Goal: Transaction & Acquisition: Purchase product/service

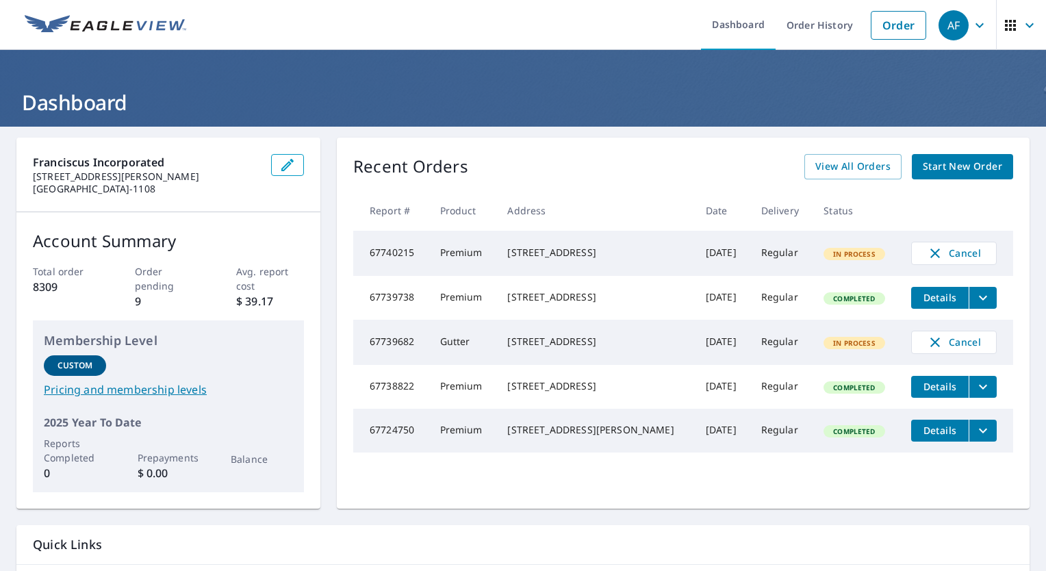
click at [933, 168] on span "Start New Order" at bounding box center [961, 166] width 79 height 17
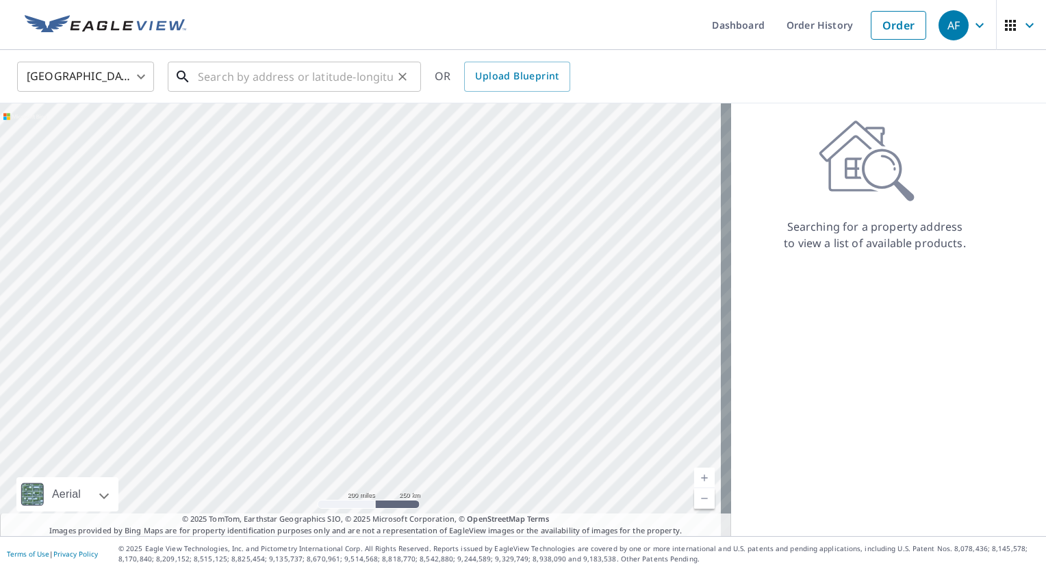
click at [326, 86] on input "text" at bounding box center [295, 76] width 195 height 38
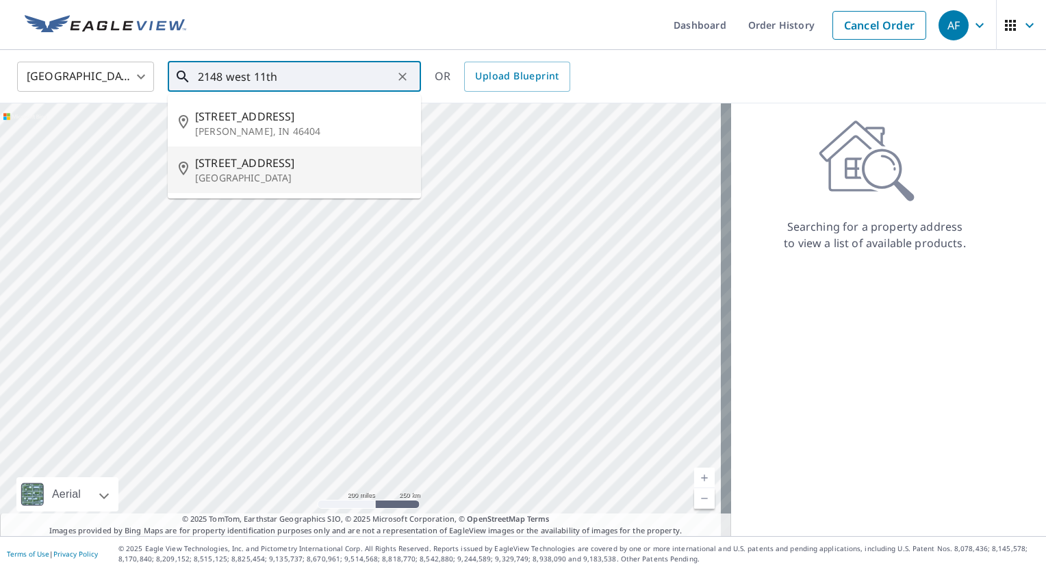
click at [246, 162] on span "[STREET_ADDRESS]" at bounding box center [302, 163] width 215 height 16
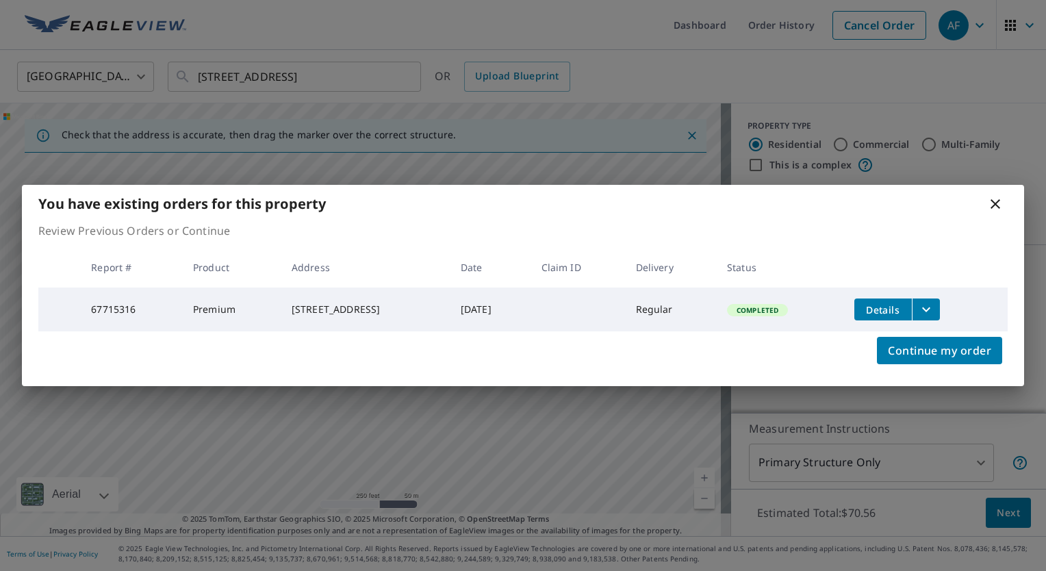
click at [691, 478] on body "AF AF Dashboard Order History Cancel Order AF [GEOGRAPHIC_DATA] US ​ [STREET_AD…" at bounding box center [523, 285] width 1046 height 571
click at [915, 348] on span "Continue my order" at bounding box center [939, 350] width 103 height 19
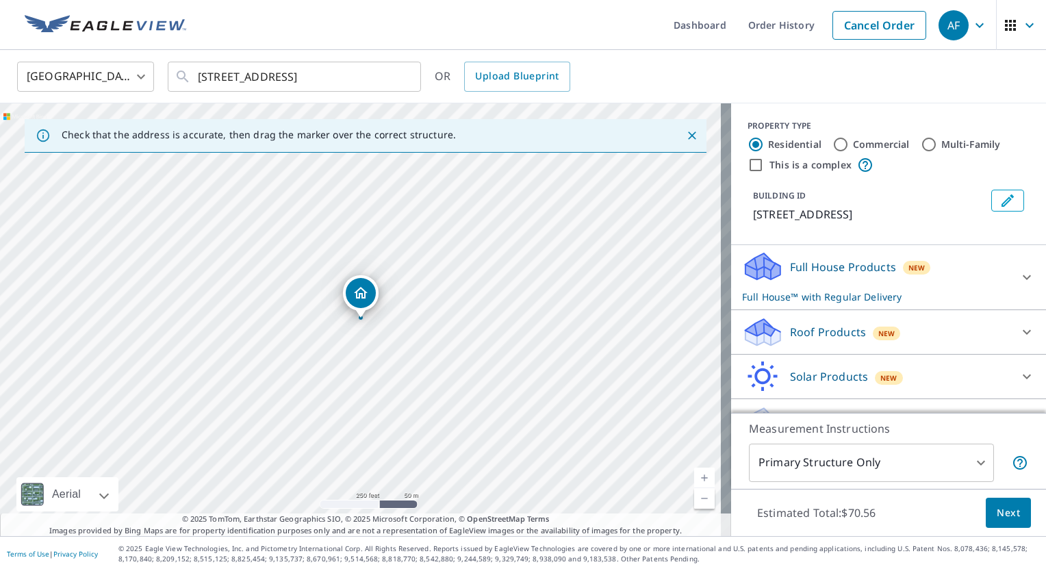
click at [694, 475] on link "Current Level 17, Zoom In" at bounding box center [704, 477] width 21 height 21
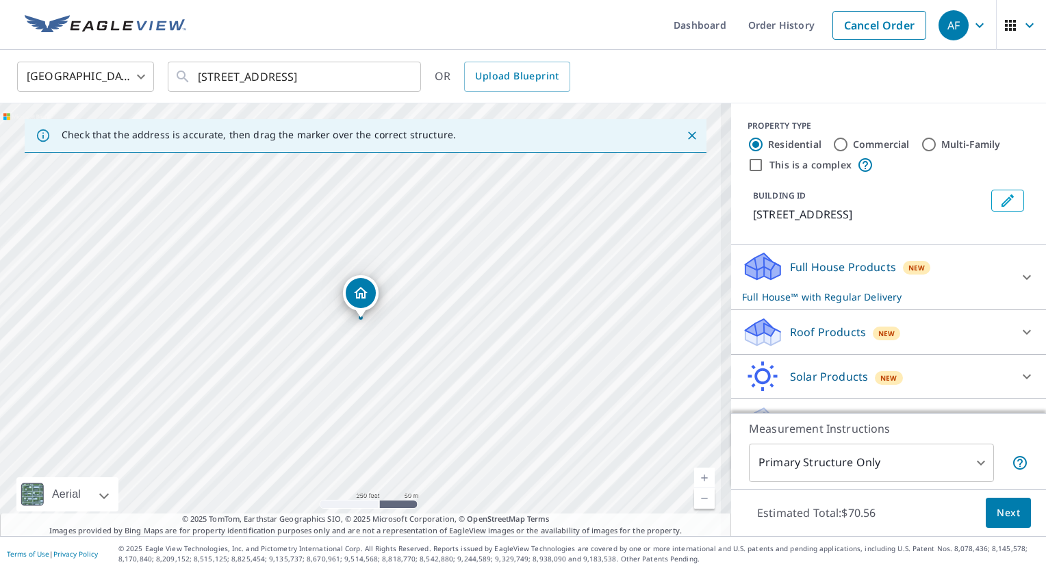
click at [694, 475] on link "Current Level 17, Zoom In" at bounding box center [704, 477] width 21 height 21
click at [694, 475] on link "Current Level 19, Zoom In" at bounding box center [704, 477] width 21 height 21
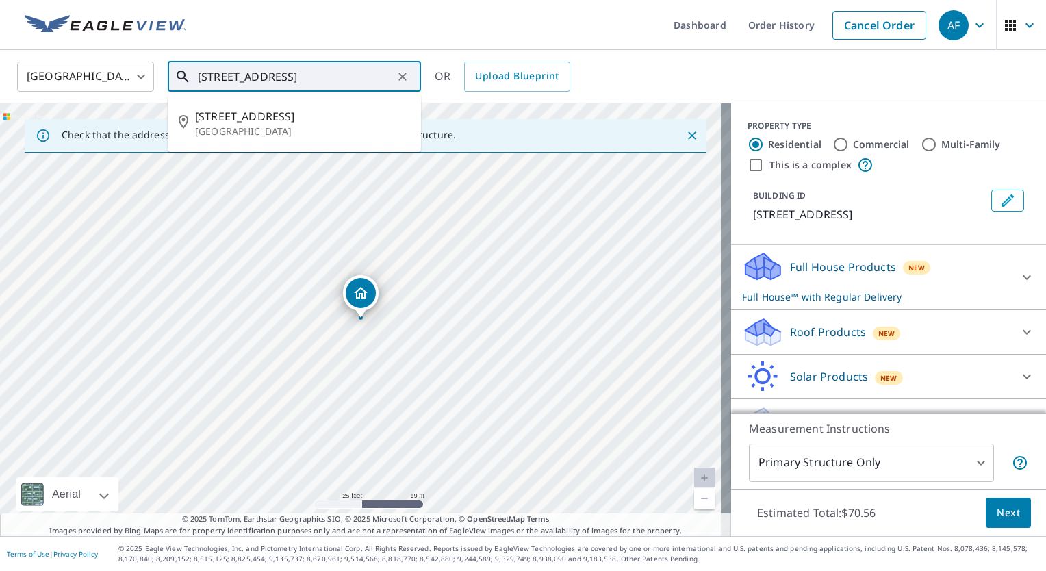
click at [224, 73] on input "[STREET_ADDRESS]" at bounding box center [295, 76] width 195 height 38
type input "[STREET_ADDRESS]"
click at [641, 75] on div "[GEOGRAPHIC_DATA] [GEOGRAPHIC_DATA] ​ [STREET_ADDRESS] ​ [STREET_ADDRESS] OR Up…" at bounding box center [518, 76] width 1022 height 32
click at [331, 73] on input "[STREET_ADDRESS]" at bounding box center [295, 76] width 195 height 38
click at [276, 105] on li "[STREET_ADDRESS]" at bounding box center [294, 123] width 253 height 47
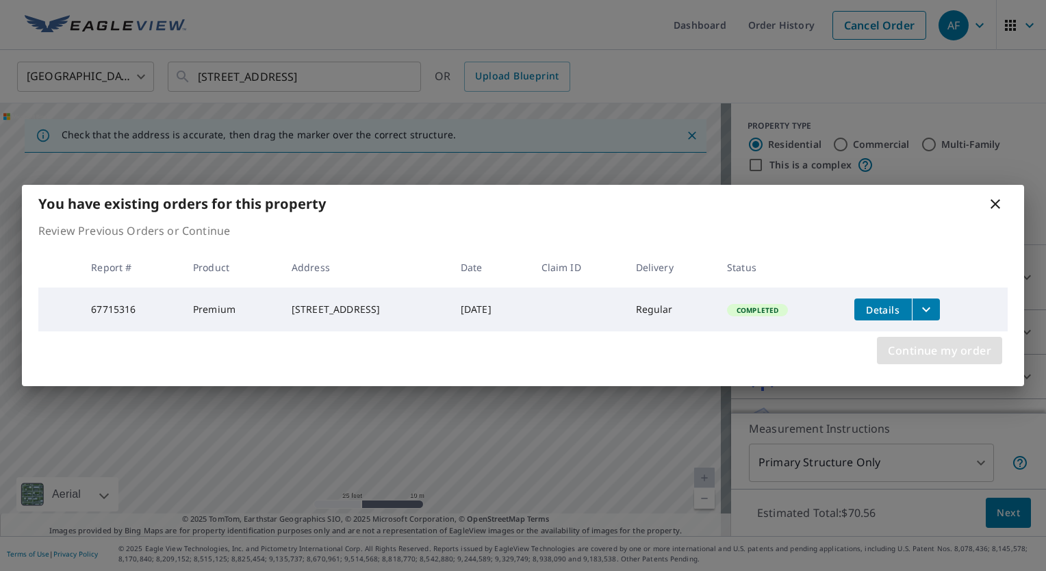
click at [944, 360] on span "Continue my order" at bounding box center [939, 350] width 103 height 19
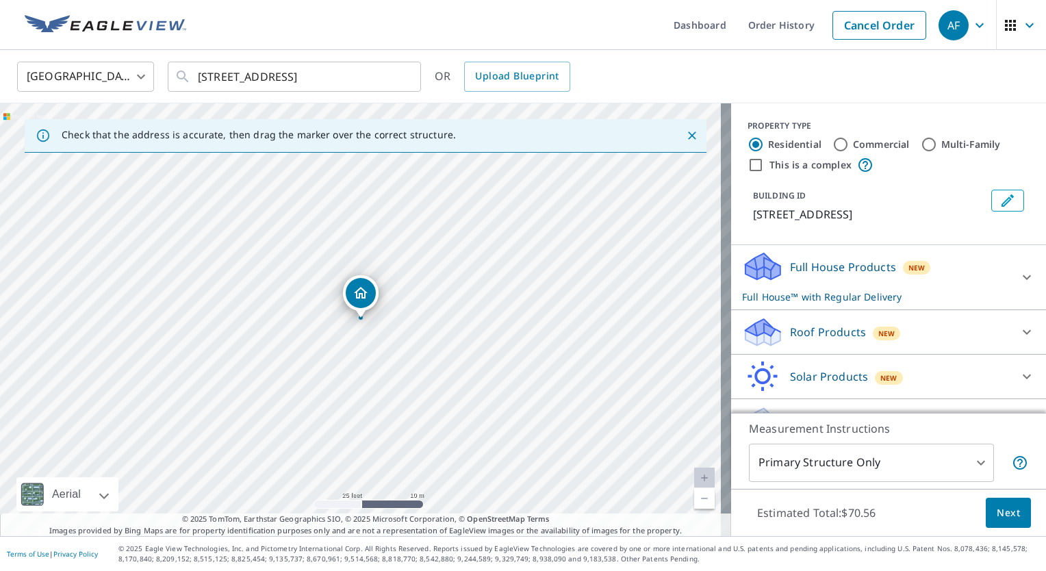
click at [831, 331] on p "Roof Products" at bounding box center [828, 332] width 76 height 16
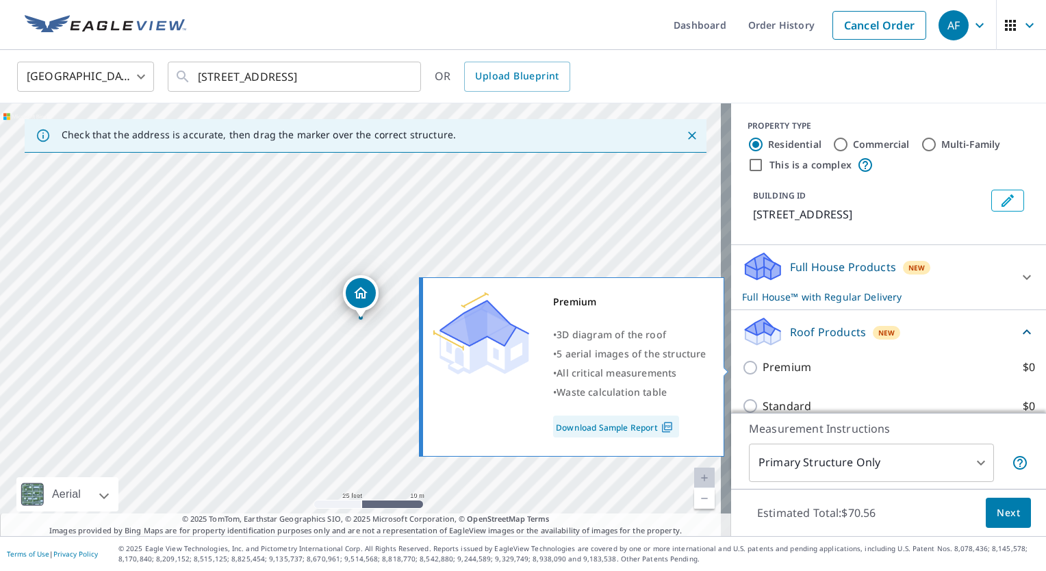
click at [762, 370] on p "Premium" at bounding box center [786, 367] width 49 height 17
click at [760, 370] on input "Premium $0" at bounding box center [752, 367] width 21 height 16
checkbox input "true"
checkbox input "false"
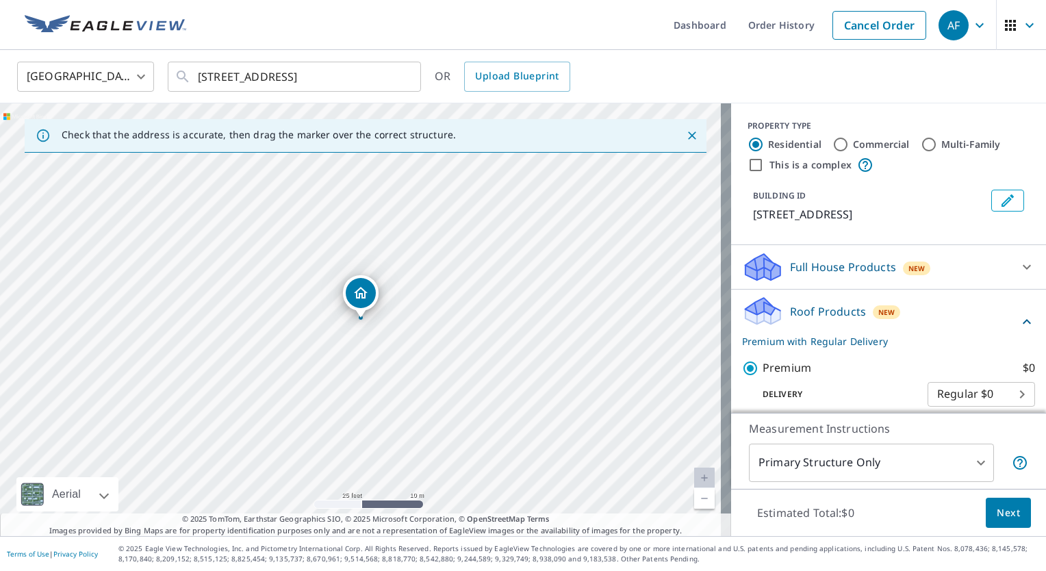
click at [996, 520] on span "Next" at bounding box center [1007, 512] width 23 height 17
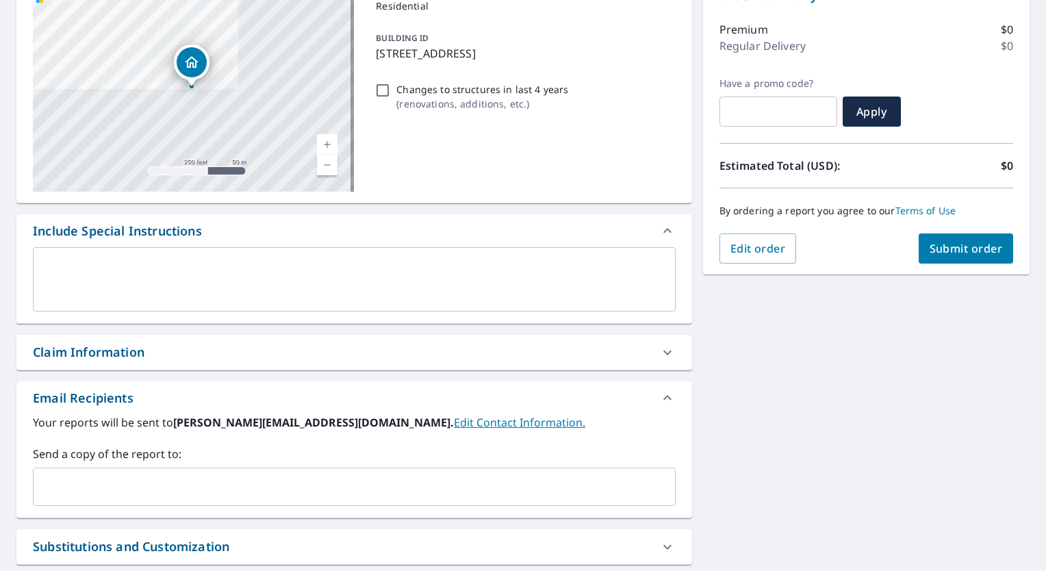
scroll to position [164, 0]
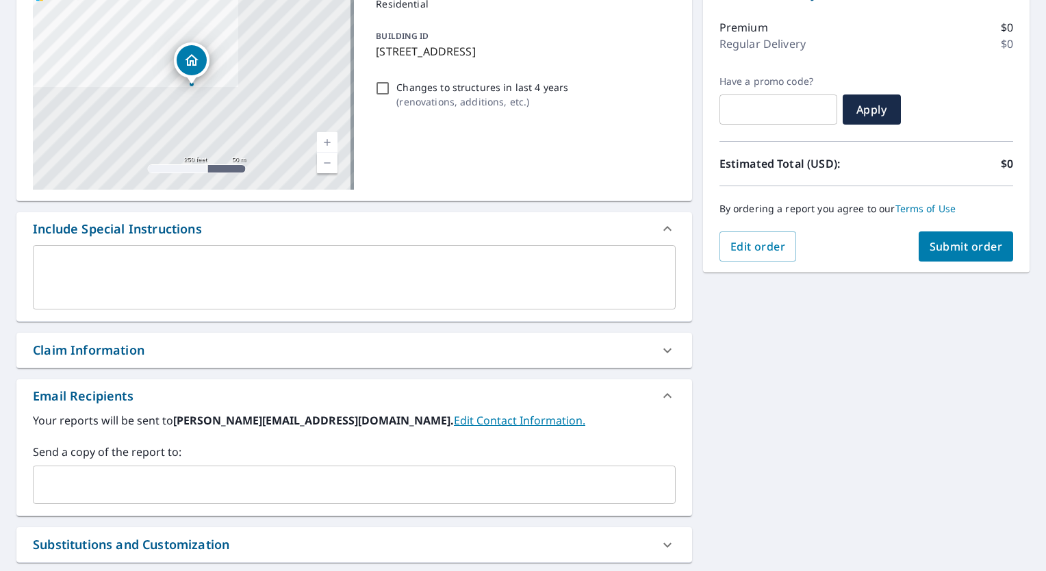
click at [123, 489] on input "text" at bounding box center [344, 485] width 610 height 26
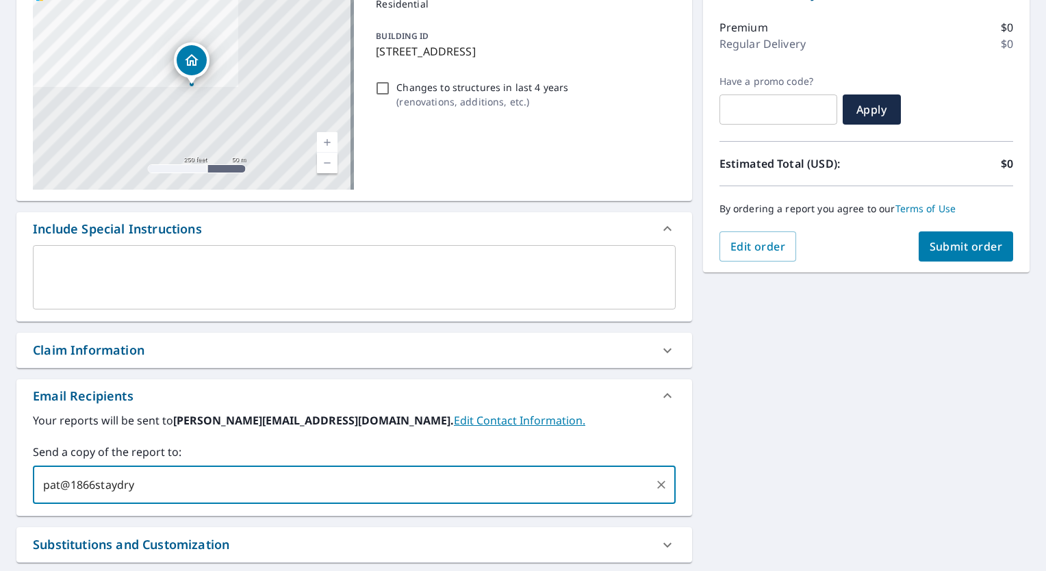
type input "pat@1866staydry"
type input "c"
checkbox input "true"
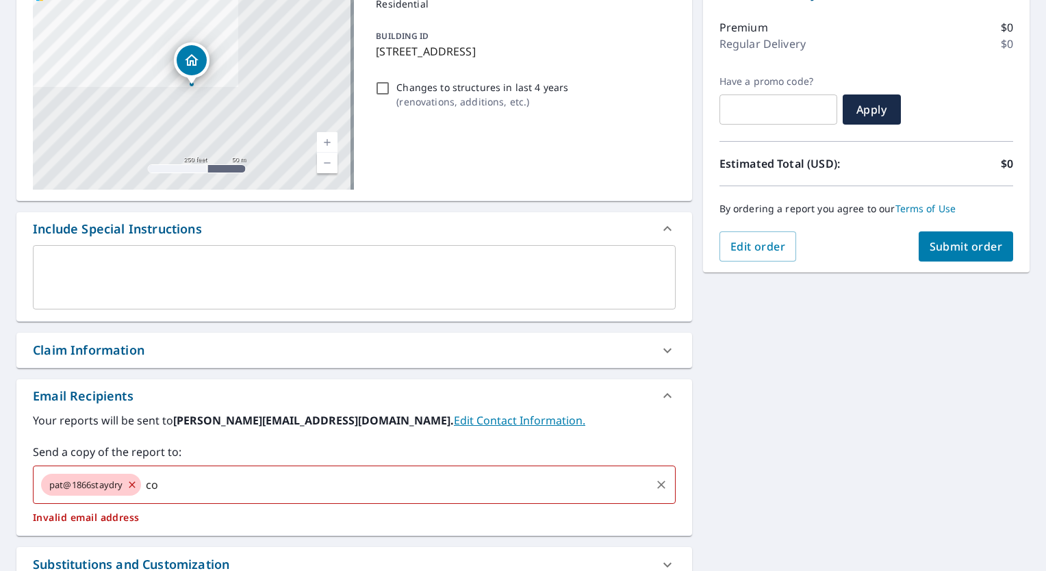
type input "c"
checkbox input "true"
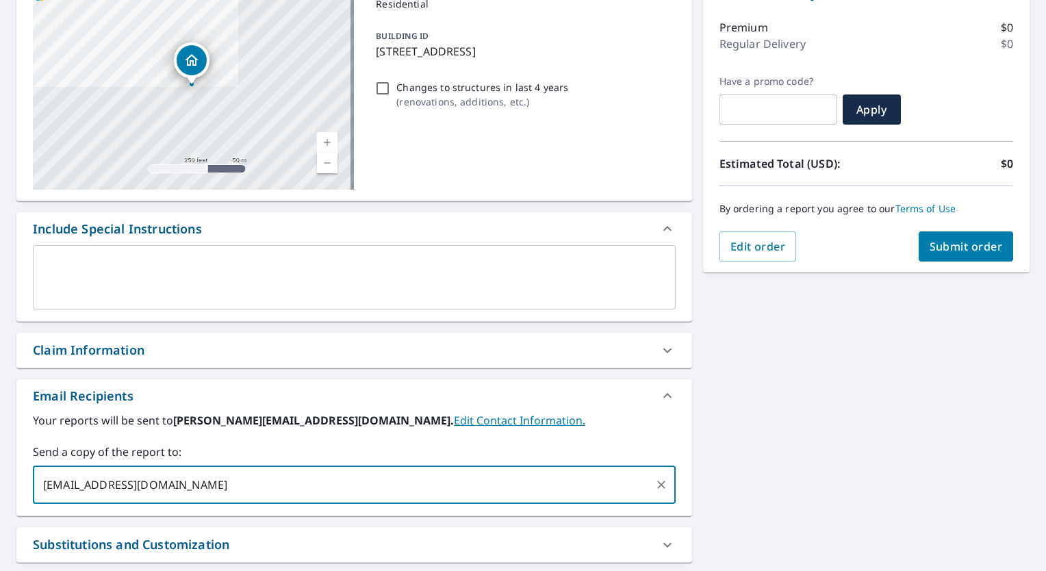
type input "[EMAIL_ADDRESS][DOMAIN_NAME]"
click at [962, 245] on span "Submit order" at bounding box center [965, 246] width 73 height 15
checkbox input "true"
